Goal: Task Accomplishment & Management: Use online tool/utility

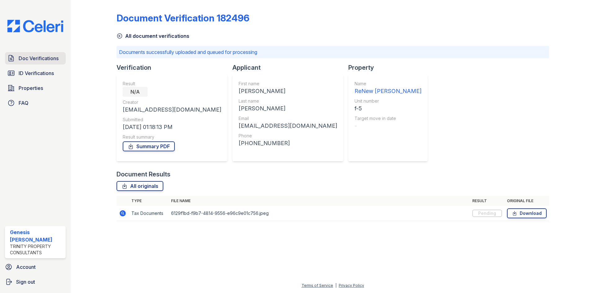
click at [53, 58] on span "Doc Verifications" at bounding box center [39, 57] width 40 height 7
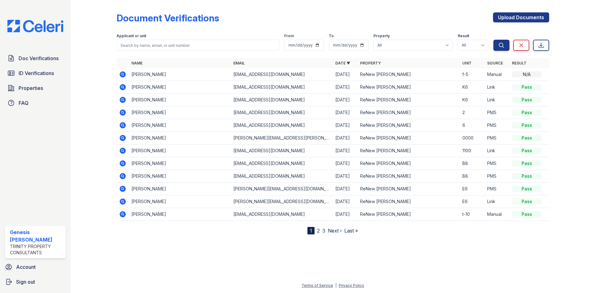
click at [204, 78] on td "[PERSON_NAME]" at bounding box center [180, 74] width 102 height 13
click at [121, 74] on icon at bounding box center [123, 74] width 6 height 6
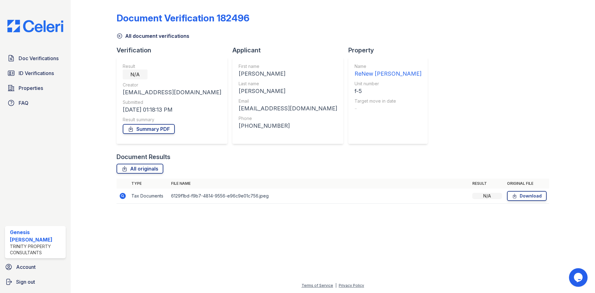
click at [490, 197] on div "N/A" at bounding box center [487, 196] width 30 height 6
click at [46, 61] on span "Doc Verifications" at bounding box center [39, 57] width 40 height 7
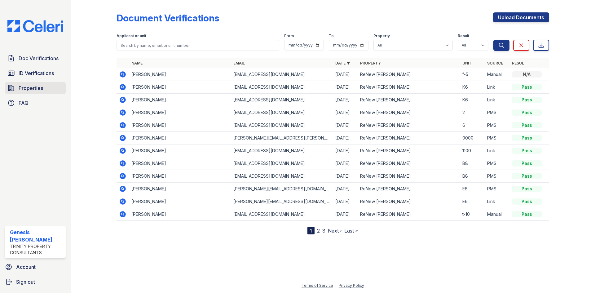
click at [25, 85] on span "Properties" at bounding box center [31, 87] width 24 height 7
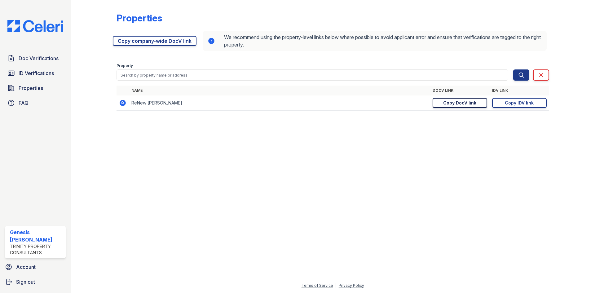
click at [461, 103] on div "Copy DocV link" at bounding box center [459, 103] width 33 height 6
